Goal: Transaction & Acquisition: Purchase product/service

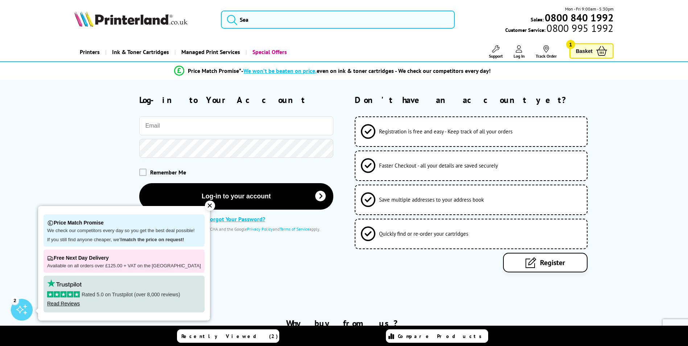
click at [226, 124] on input "email" at bounding box center [236, 125] width 194 height 19
paste input "samuelwatson"
click at [259, 105] on h2 "Log-in to Your Account" at bounding box center [236, 99] width 194 height 11
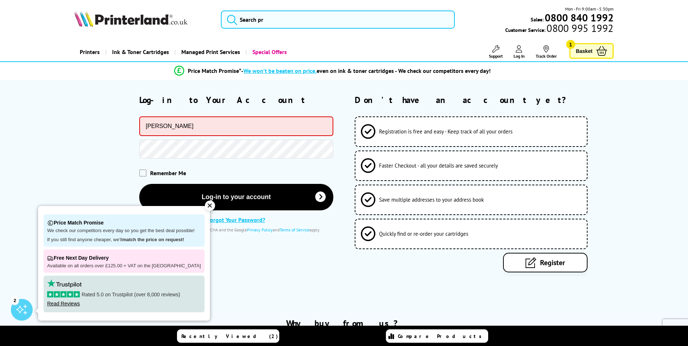
click at [166, 122] on input "samuelwatson" at bounding box center [236, 126] width 194 height 20
paste input "[EMAIL_ADDRESS][DOMAIN_NAME]"
type input "[EMAIL_ADDRESS][DOMAIN_NAME]"
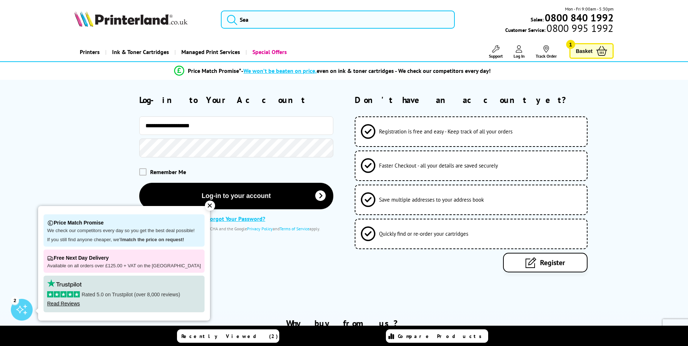
type input "**********"
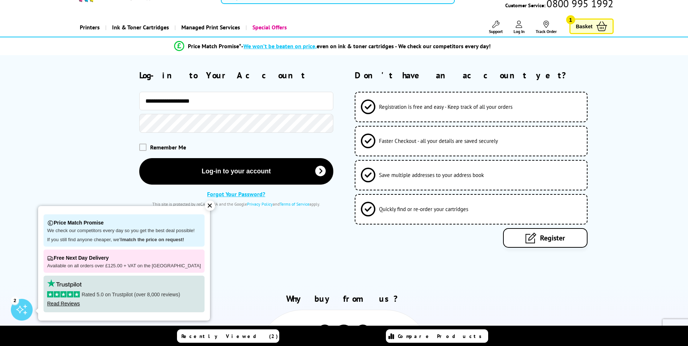
scroll to position [73, 0]
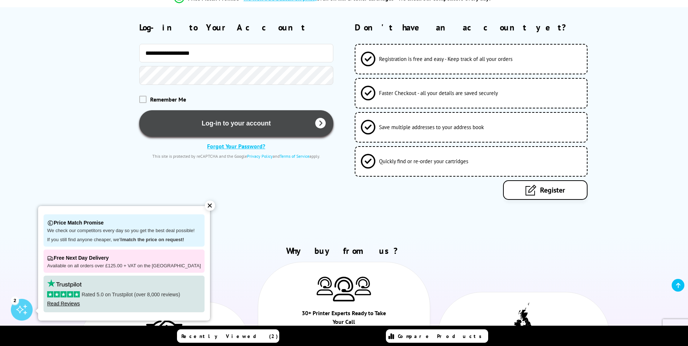
click at [238, 130] on button "Log-in to your account" at bounding box center [236, 123] width 194 height 26
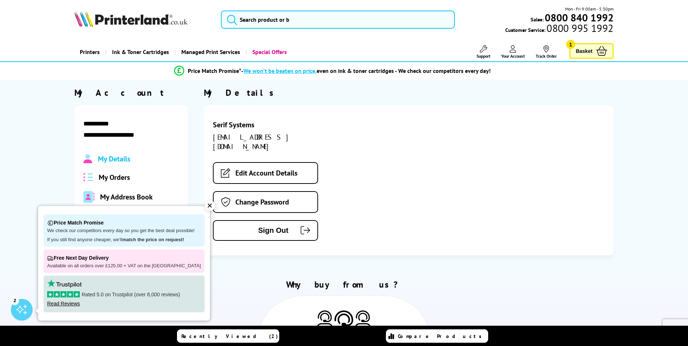
click at [595, 49] on link "Basket 1" at bounding box center [592, 51] width 44 height 16
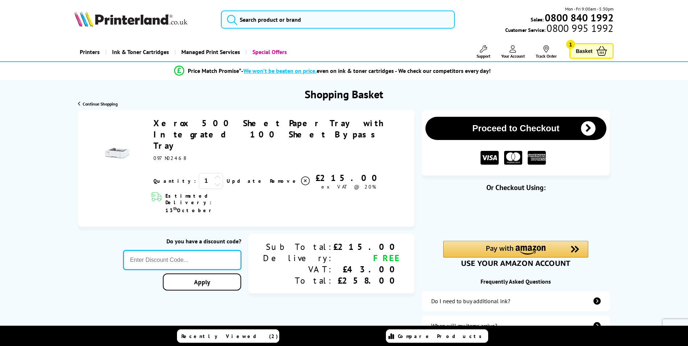
click at [241, 250] on input "text" at bounding box center [182, 260] width 118 height 20
